Goal: Task Accomplishment & Management: Manage account settings

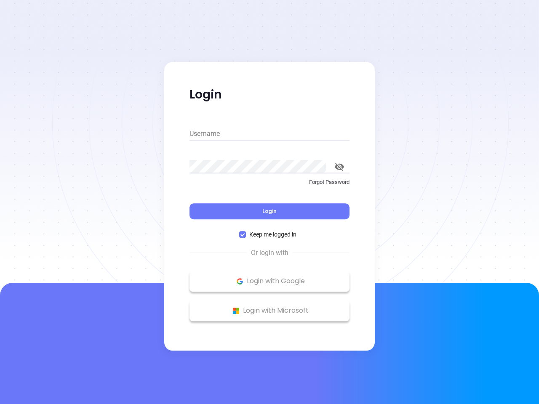
click at [269, 202] on div "Login" at bounding box center [269, 206] width 160 height 26
click at [269, 134] on input "Username" at bounding box center [269, 133] width 160 height 13
click at [339, 167] on icon "toggle password visibility" at bounding box center [339, 167] width 9 height 8
click at [269, 211] on span "Login" at bounding box center [269, 210] width 14 height 7
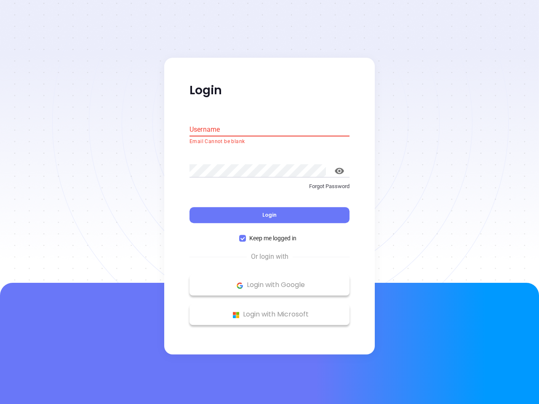
click at [269, 234] on span "Keep me logged in" at bounding box center [273, 238] width 54 height 9
click at [246, 235] on input "Keep me logged in" at bounding box center [242, 238] width 7 height 7
checkbox input "false"
click at [269, 281] on p "Login with Google" at bounding box center [269, 285] width 151 height 13
click at [269, 311] on p "Login with Microsoft" at bounding box center [269, 314] width 151 height 13
